Goal: Transaction & Acquisition: Purchase product/service

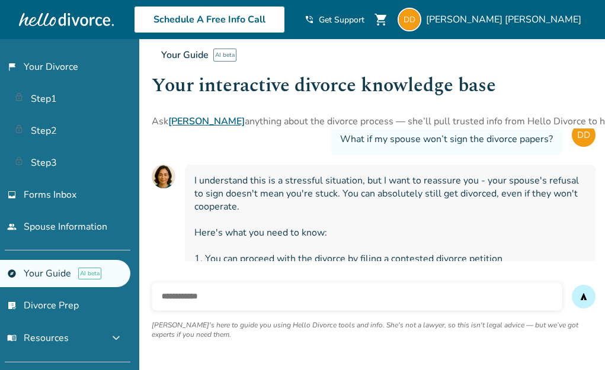
scroll to position [72, 0]
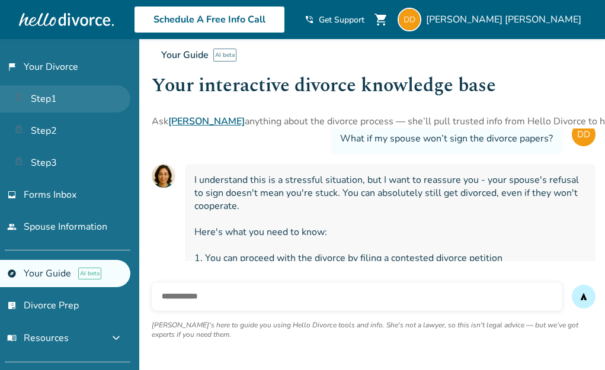
click at [62, 91] on link "Step 1" at bounding box center [65, 98] width 130 height 27
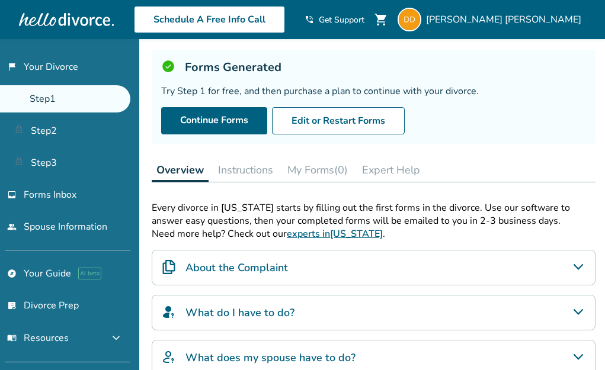
scroll to position [62, 0]
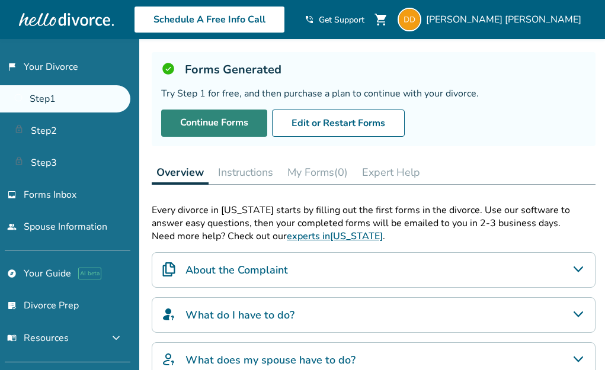
click at [223, 118] on link "Continue Forms" at bounding box center [214, 123] width 106 height 27
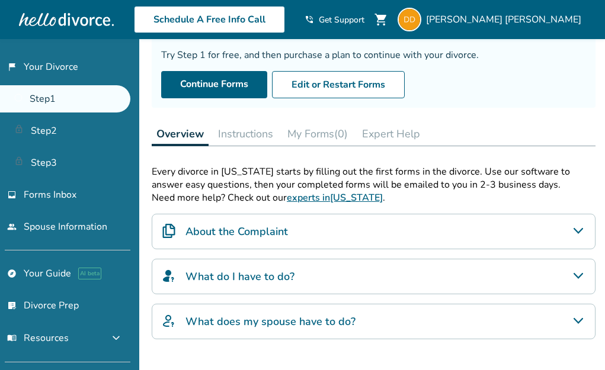
scroll to position [105, 0]
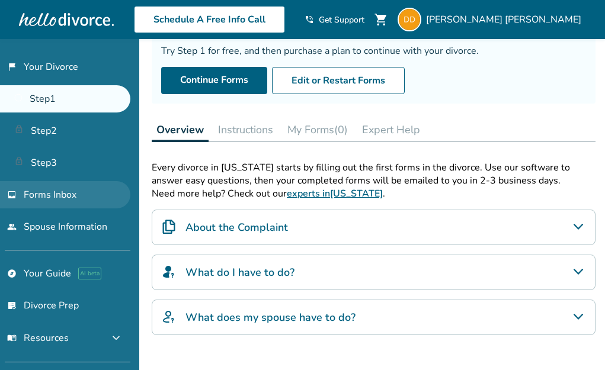
click at [88, 188] on link "inbox Forms Inbox" at bounding box center [65, 194] width 130 height 27
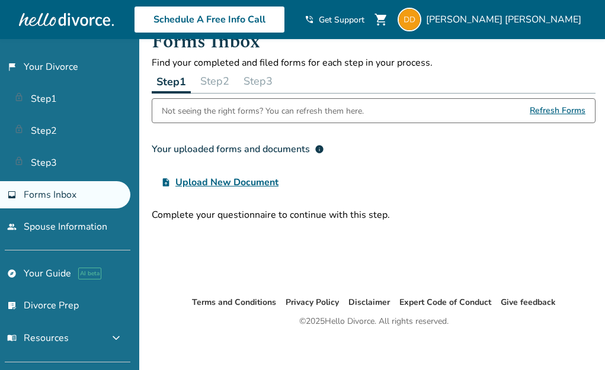
scroll to position [30, 0]
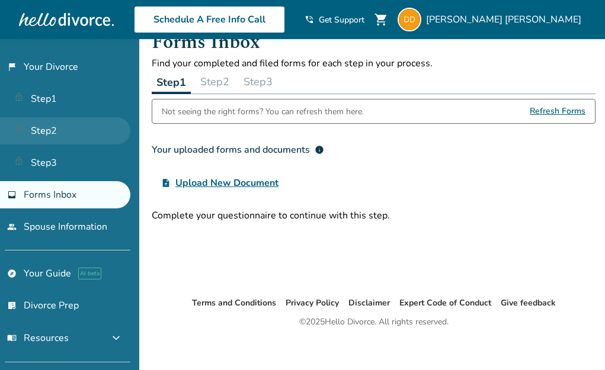
click at [68, 122] on link "Step 2" at bounding box center [65, 130] width 130 height 27
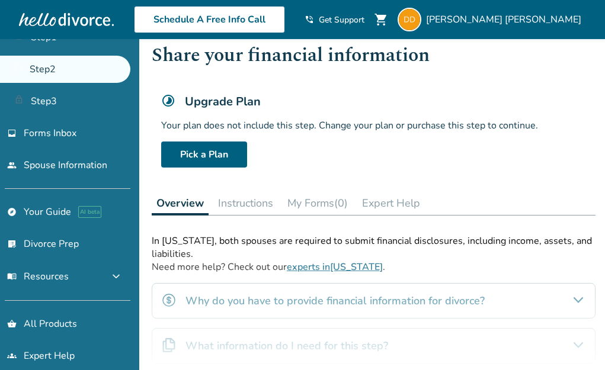
scroll to position [59, 0]
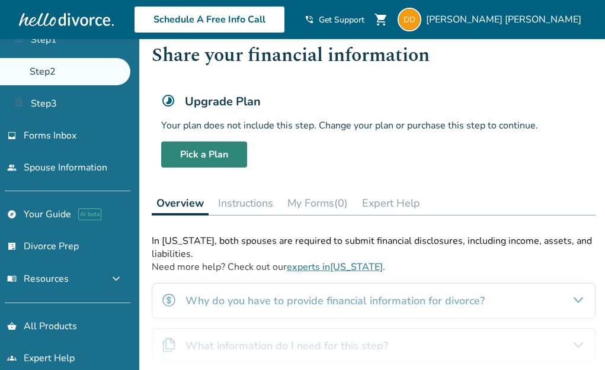
click at [187, 144] on link "Pick a Plan" at bounding box center [204, 155] width 86 height 26
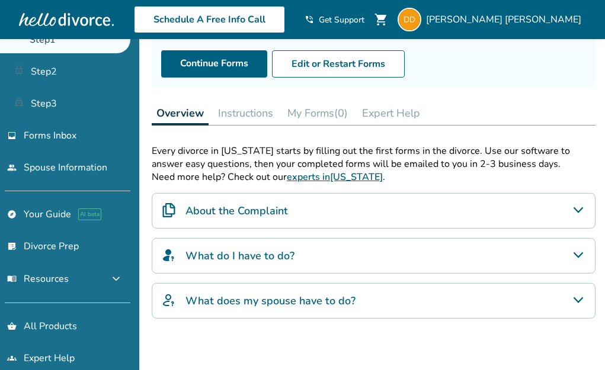
scroll to position [117, 0]
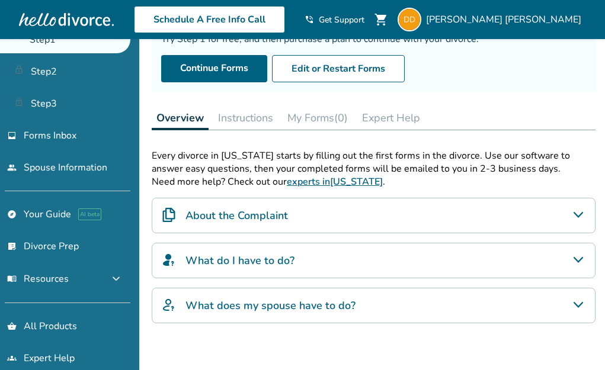
click at [243, 118] on button "Instructions" at bounding box center [245, 118] width 65 height 24
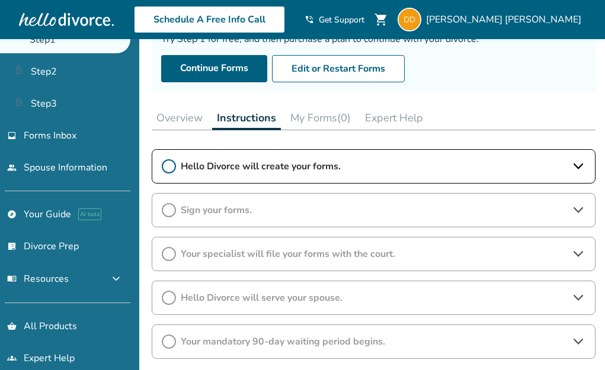
click at [170, 163] on icon at bounding box center [169, 166] width 14 height 14
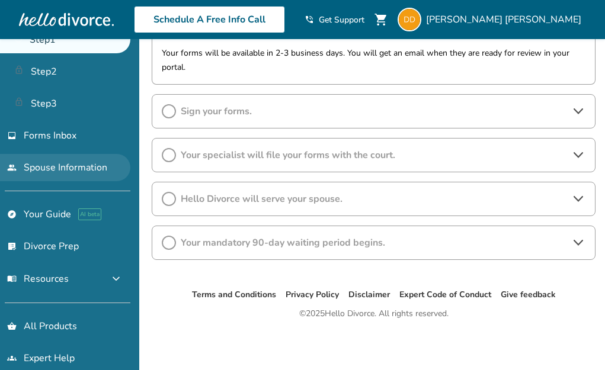
scroll to position [72, 0]
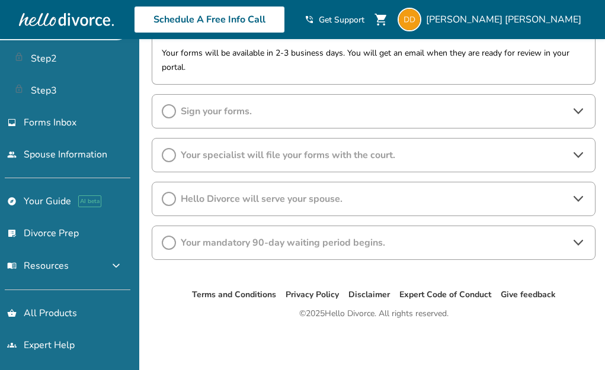
click at [126, 14] on div "Schedule A Free Info Call" at bounding box center [209, 19] width 191 height 27
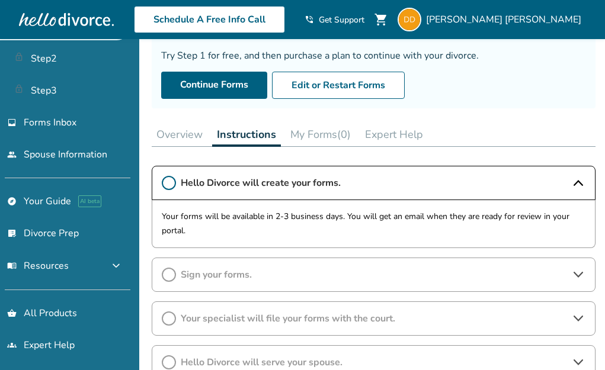
scroll to position [97, 0]
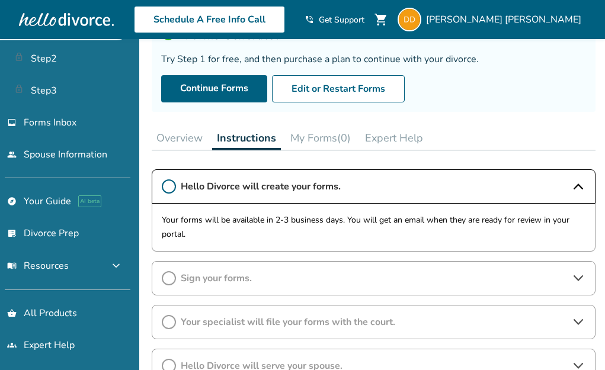
click at [307, 137] on button "My Forms (0)" at bounding box center [321, 138] width 70 height 24
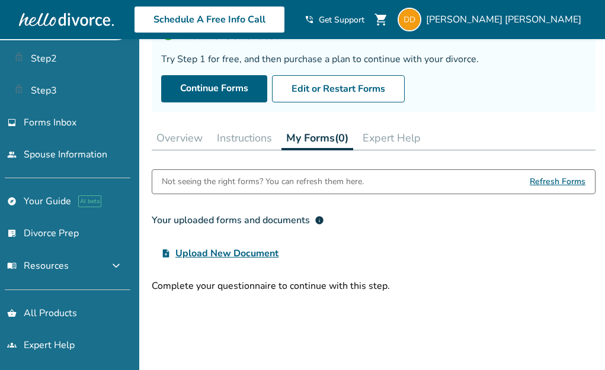
click at [542, 181] on span "Refresh Forms" at bounding box center [558, 182] width 56 height 24
click at [63, 199] on link "explore Your Guide AI beta" at bounding box center [65, 201] width 130 height 27
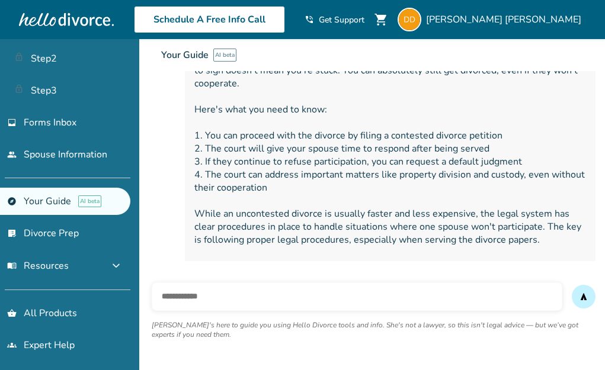
scroll to position [216, 0]
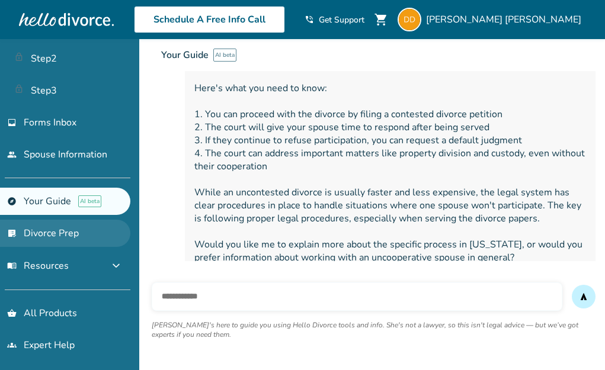
click at [39, 232] on link "list_alt_check Divorce Prep" at bounding box center [65, 233] width 130 height 27
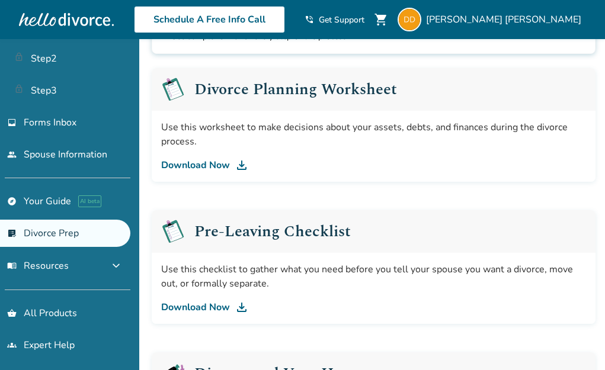
scroll to position [176, 0]
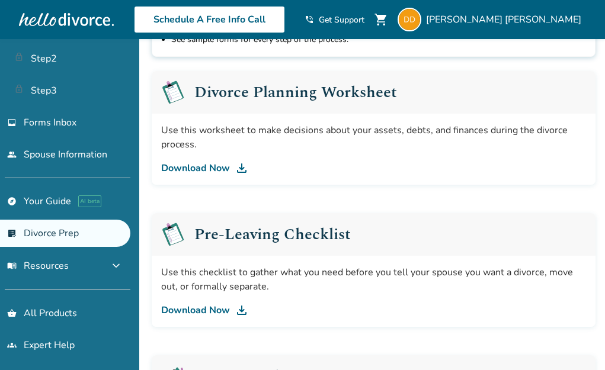
click at [186, 240] on div "Pre-Leaving Checklist" at bounding box center [374, 234] width 444 height 43
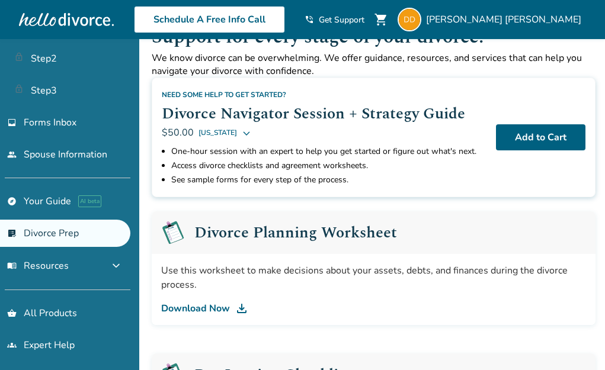
scroll to position [0, 0]
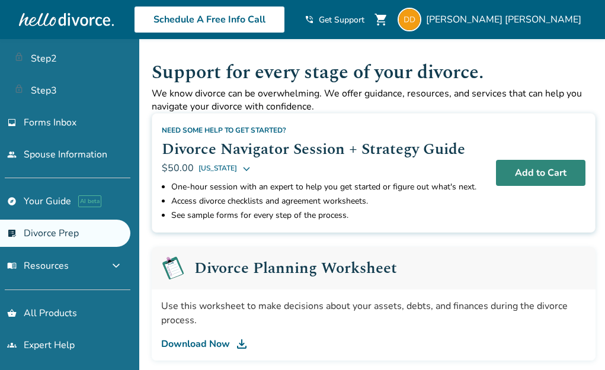
click at [514, 171] on button "Add to Cart" at bounding box center [540, 173] width 89 height 26
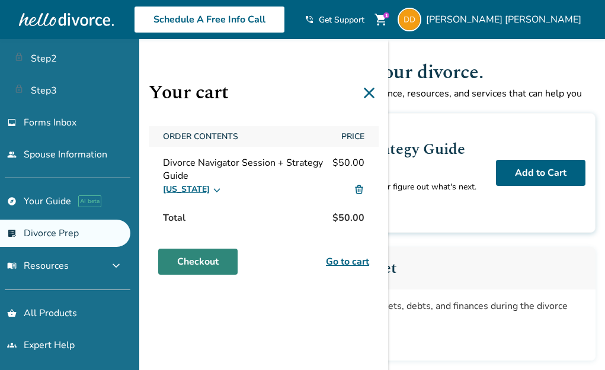
click at [198, 257] on link "Checkout" at bounding box center [197, 262] width 79 height 26
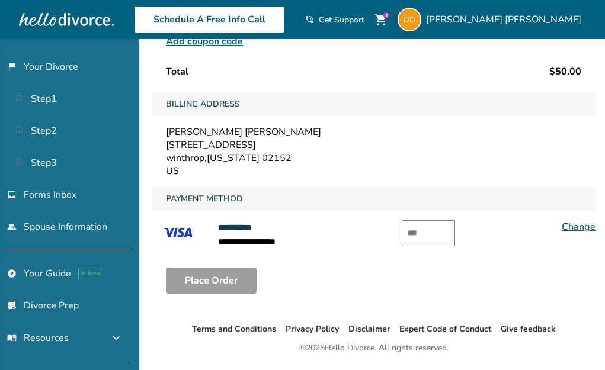
scroll to position [170, 0]
click at [419, 228] on input "text" at bounding box center [428, 233] width 53 height 26
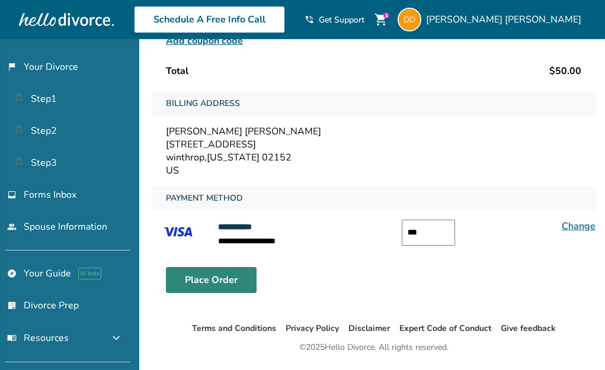
type input "***"
click at [221, 268] on button "Place Order" at bounding box center [211, 280] width 91 height 26
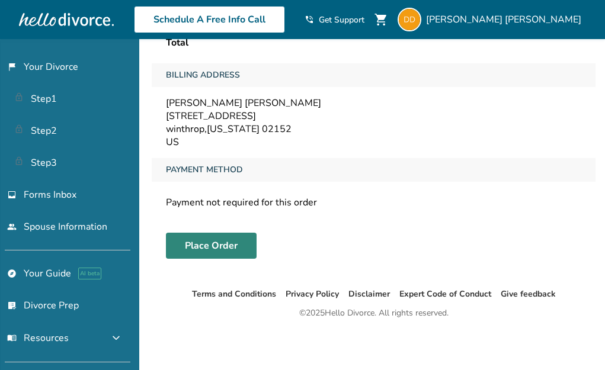
scroll to position [39, 0]
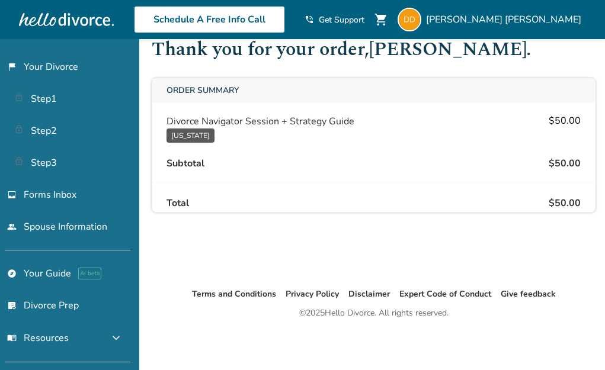
scroll to position [63, 0]
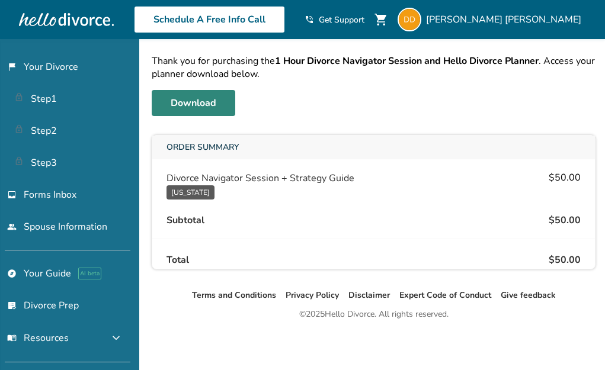
click at [214, 110] on link "Download" at bounding box center [194, 103] width 84 height 26
